Goal: Transaction & Acquisition: Book appointment/travel/reservation

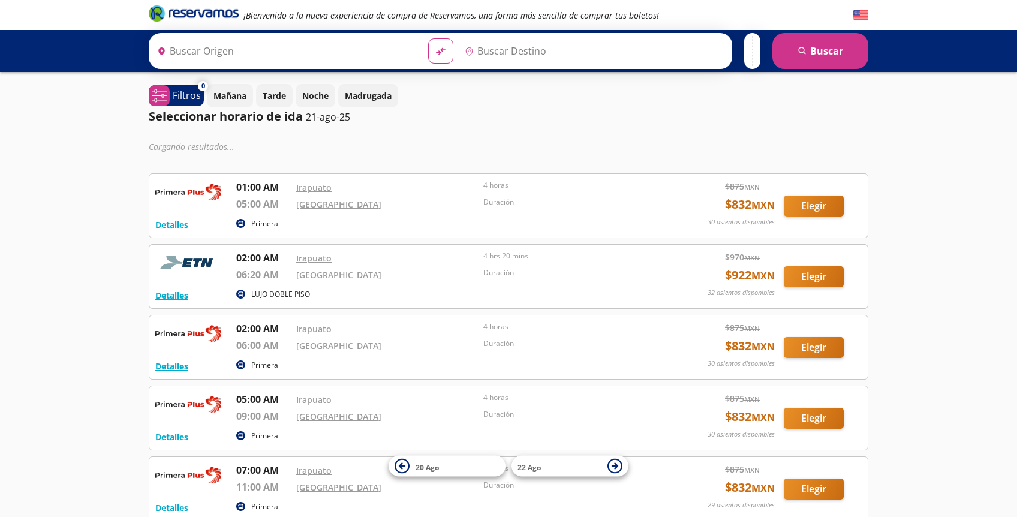
type input "Irapuato, Guanajuato"
type input "Central del Norte, Distrito Federal"
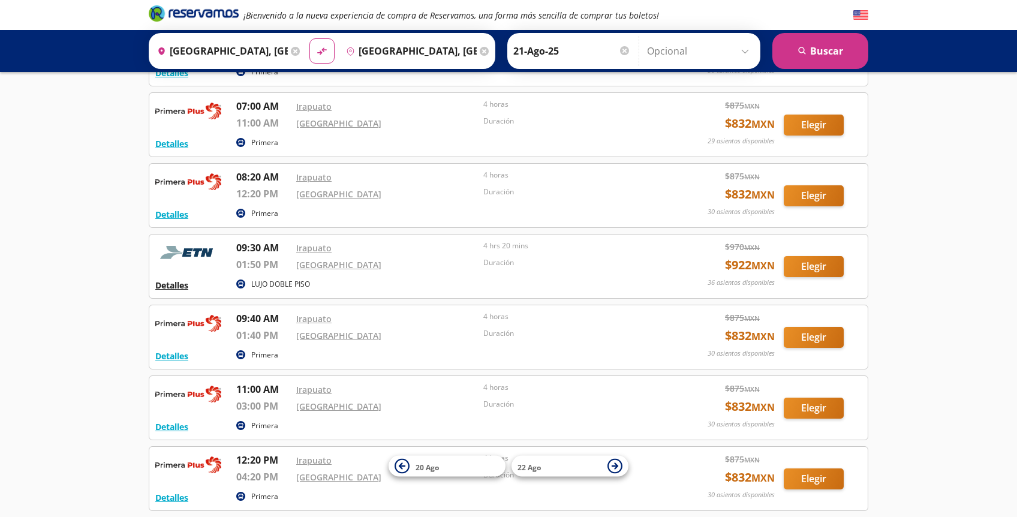
scroll to position [342, 0]
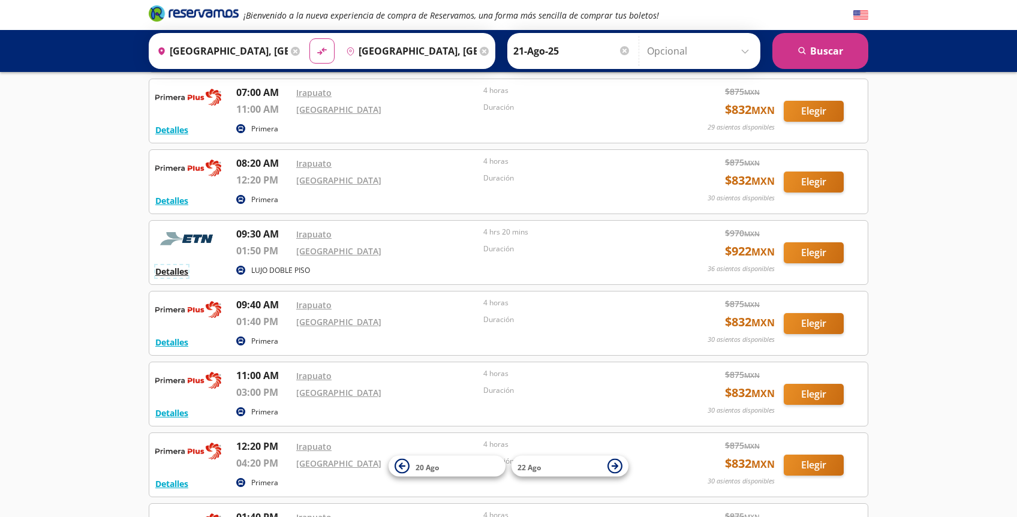
click at [177, 272] on button "Detalles" at bounding box center [171, 271] width 33 height 13
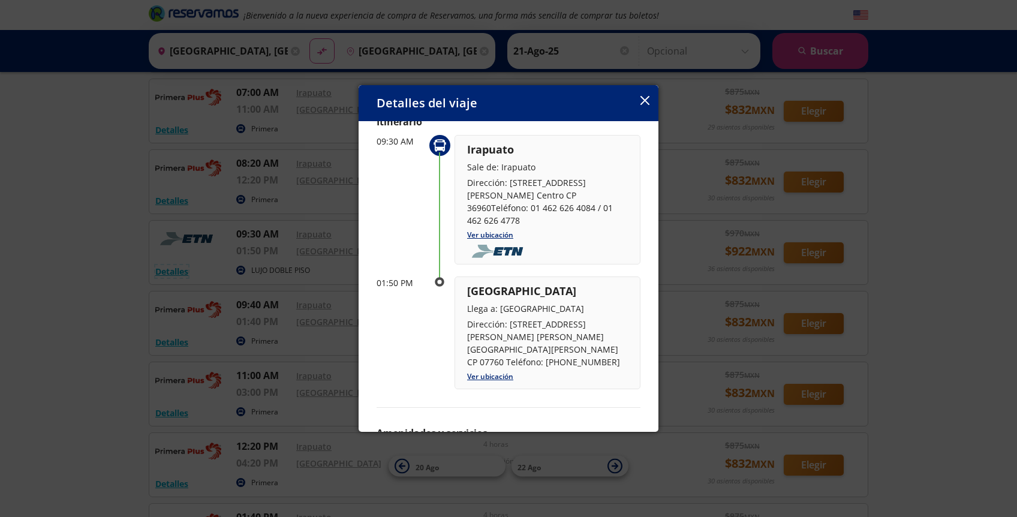
scroll to position [112, 0]
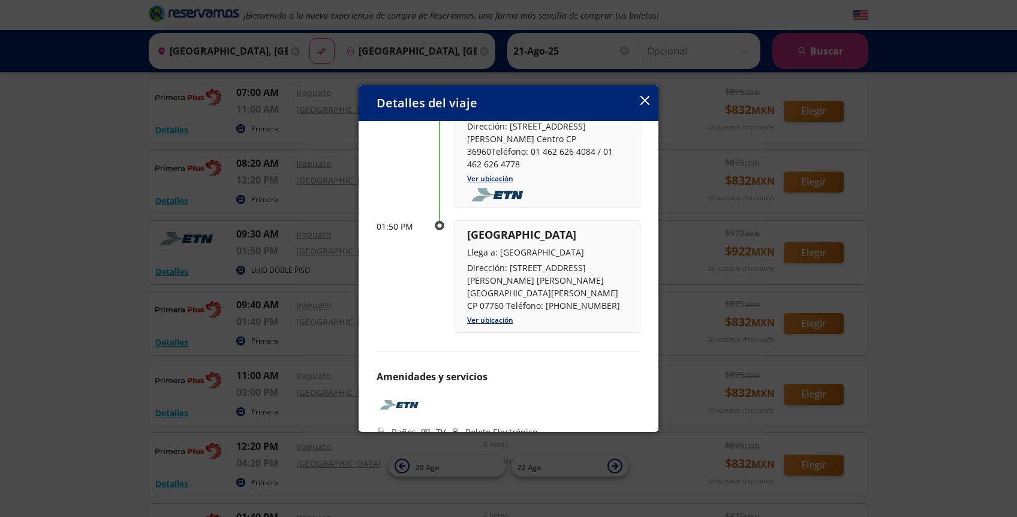
click at [646, 96] on icon "button" at bounding box center [644, 100] width 9 height 9
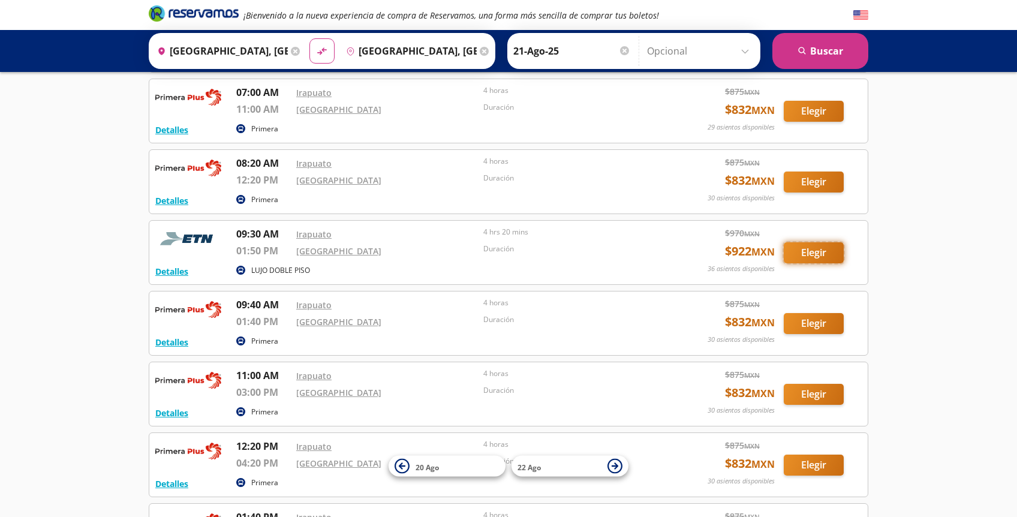
click at [811, 249] on button "Elegir" at bounding box center [814, 252] width 60 height 21
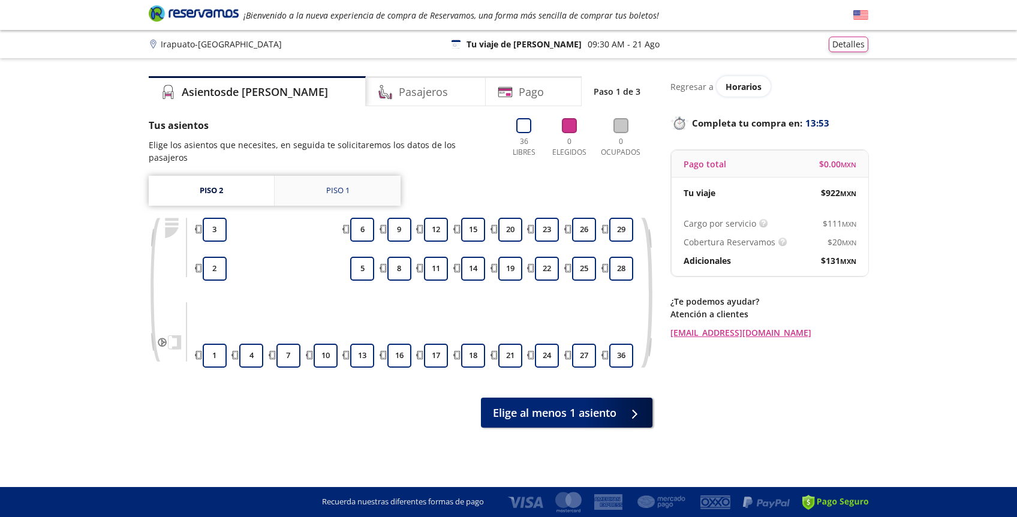
click at [311, 189] on link "Piso 1" at bounding box center [338, 191] width 126 height 30
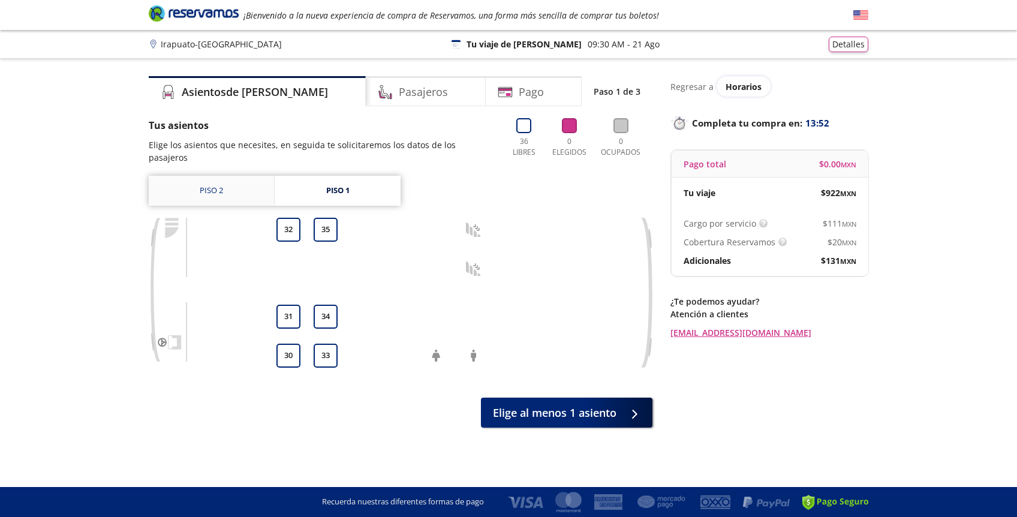
click at [234, 180] on link "Piso 2" at bounding box center [211, 191] width 125 height 30
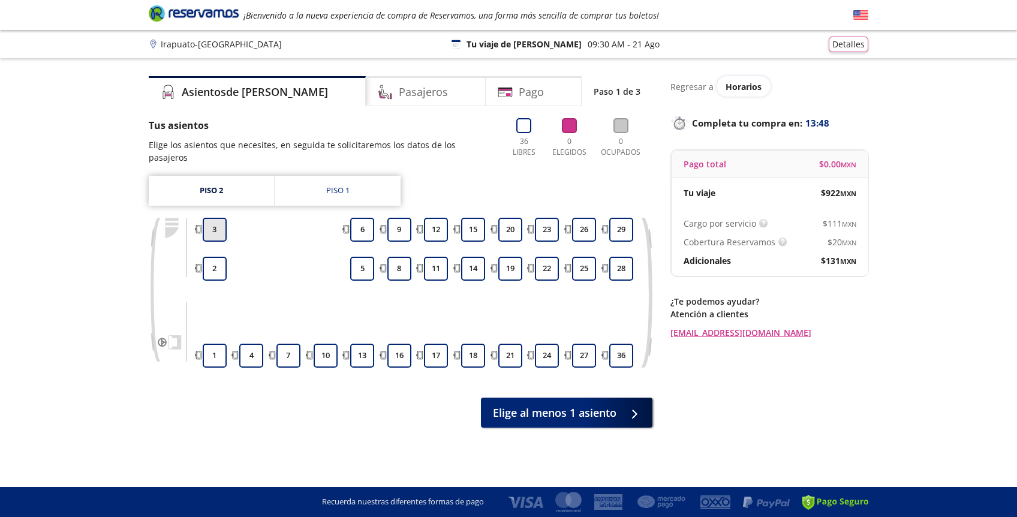
click at [219, 218] on button "3" at bounding box center [215, 230] width 24 height 24
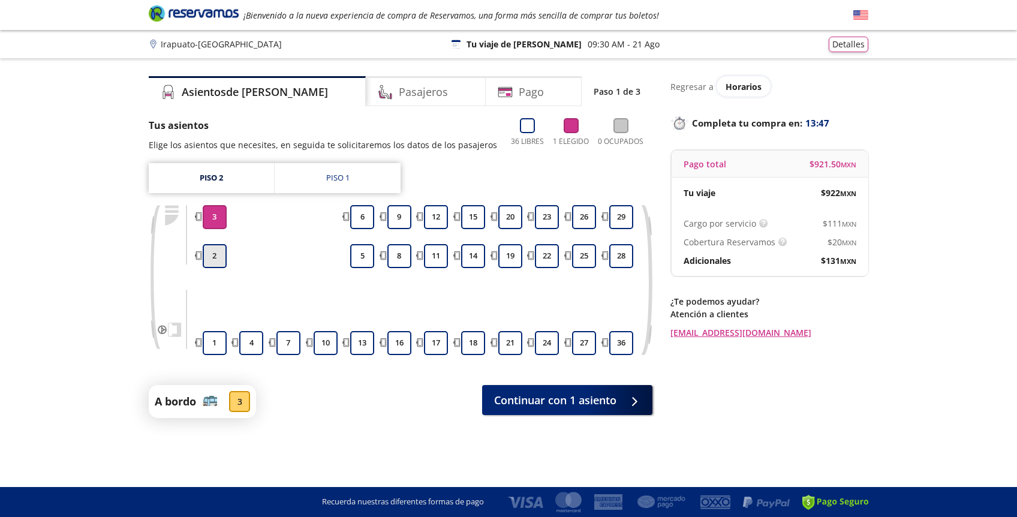
click at [217, 251] on button "2" at bounding box center [215, 256] width 24 height 24
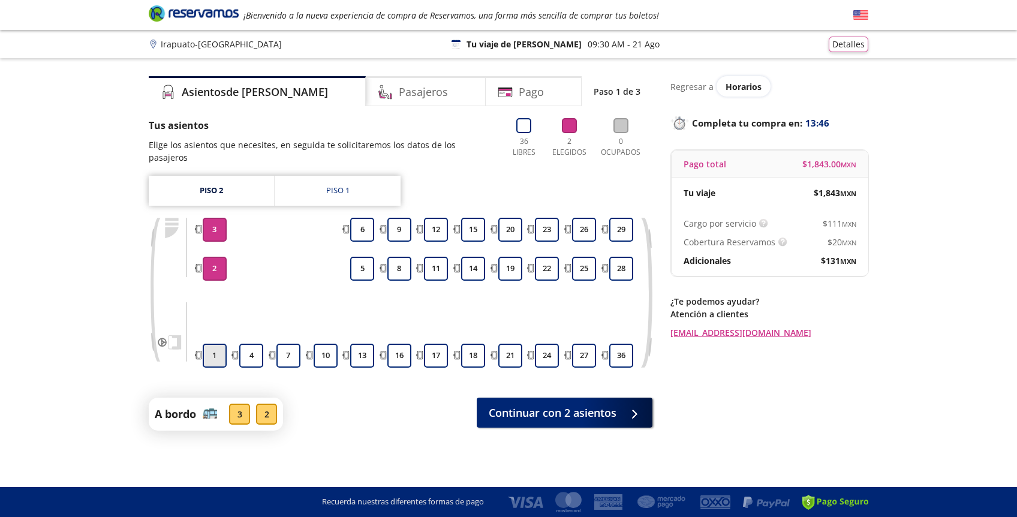
click at [213, 345] on button "1" at bounding box center [215, 356] width 24 height 24
click at [246, 348] on button "4" at bounding box center [251, 356] width 24 height 24
